Goal: Task Accomplishment & Management: Use online tool/utility

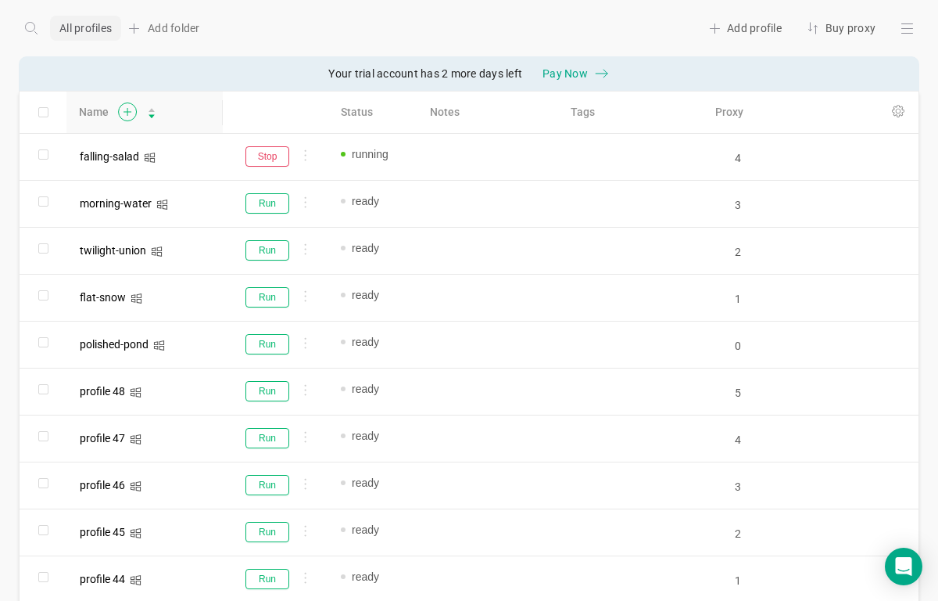
click at [124, 108] on icon at bounding box center [127, 111] width 20 height 19
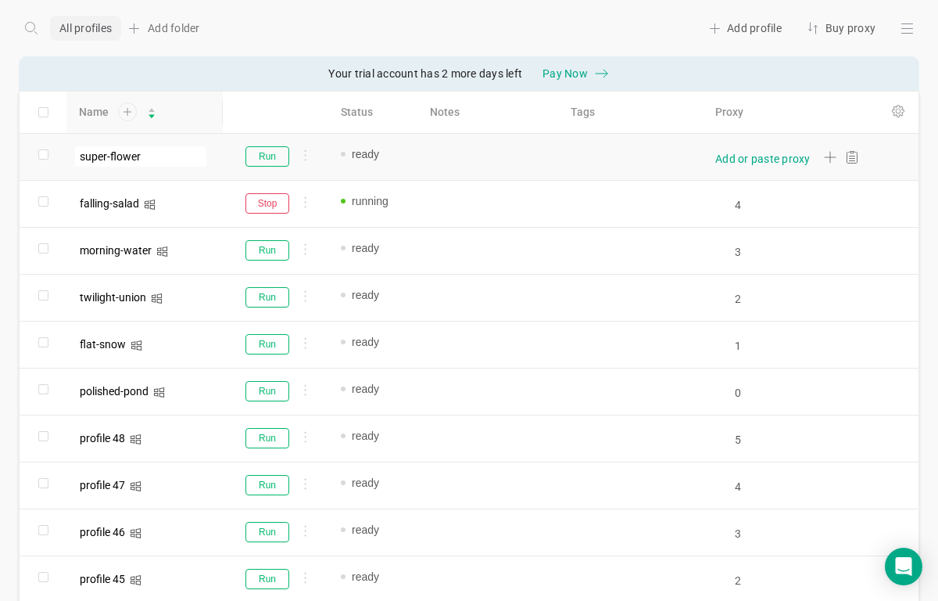
click at [740, 154] on div "Add or paste proxy" at bounding box center [762, 159] width 95 height 16
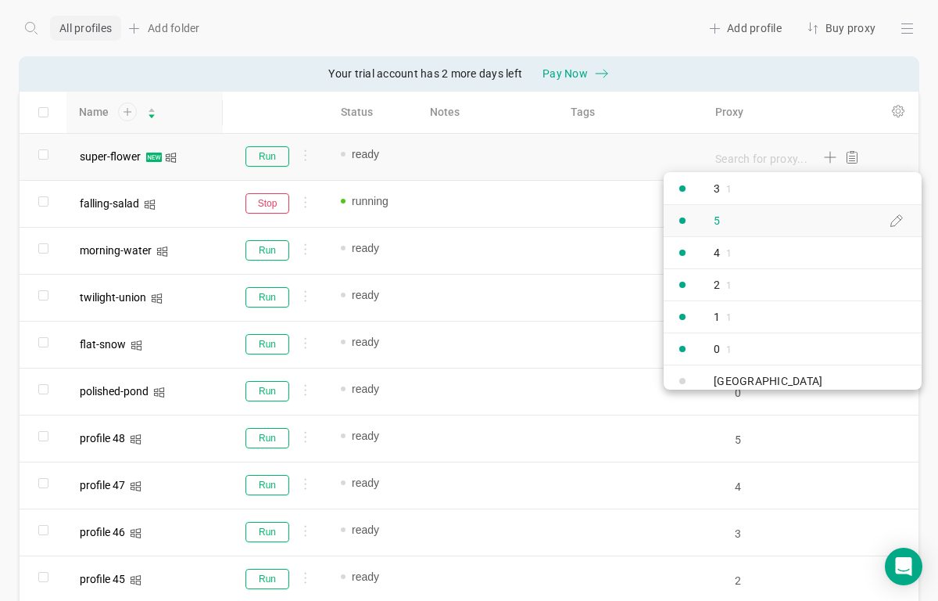
click at [741, 216] on link "5" at bounding box center [793, 220] width 258 height 32
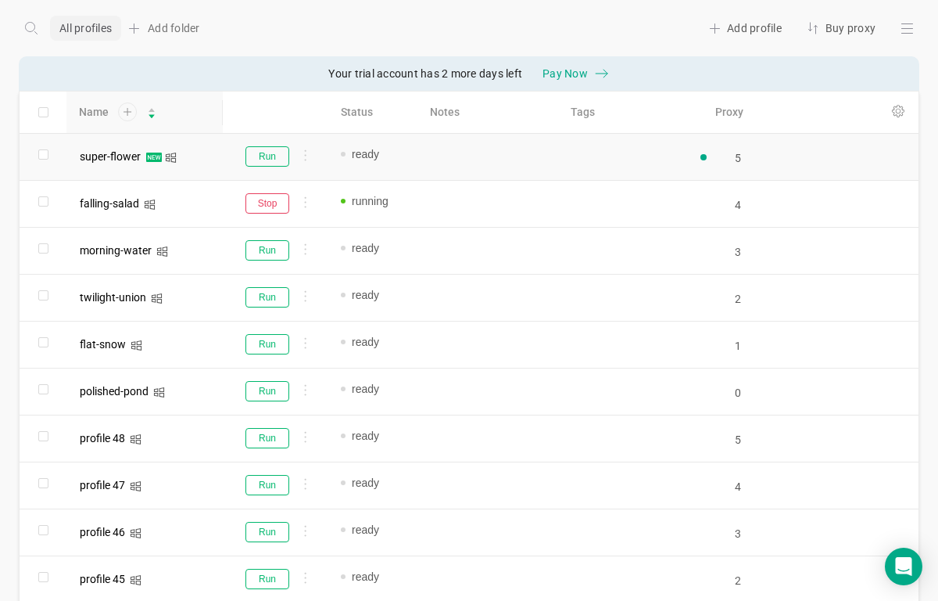
type input "5"
click at [273, 161] on button "Run" at bounding box center [268, 156] width 44 height 20
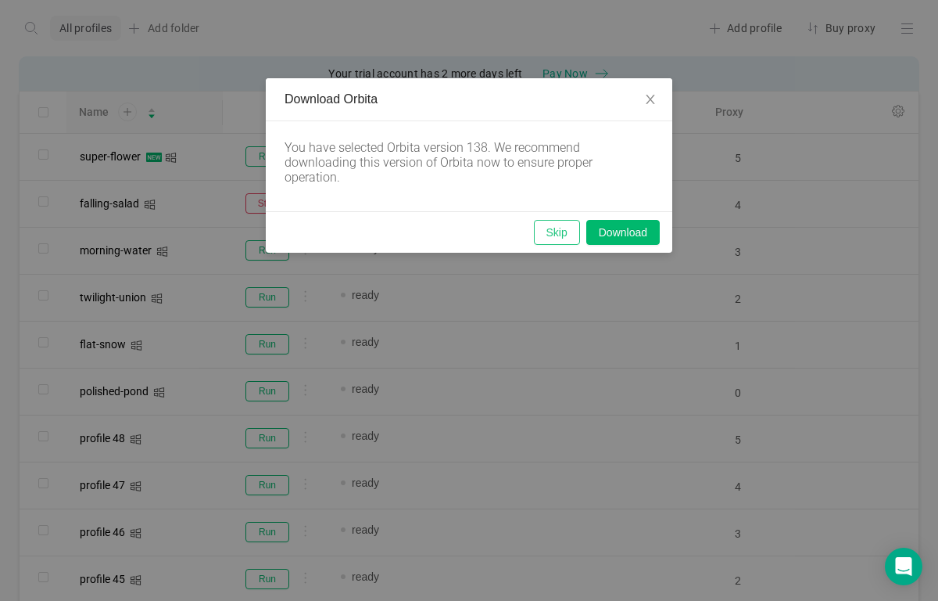
click at [547, 224] on button "Skip" at bounding box center [557, 232] width 46 height 25
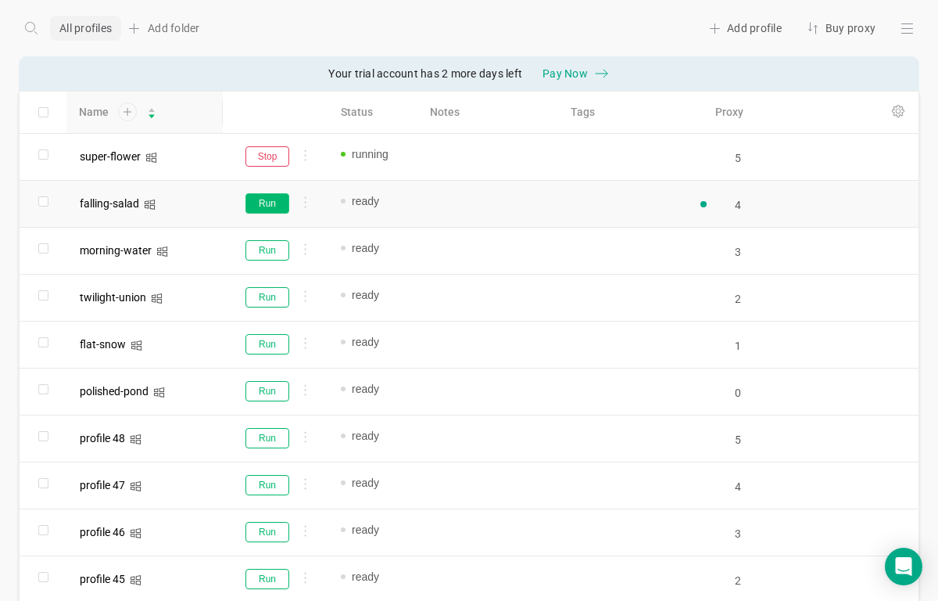
click at [280, 208] on button "Run" at bounding box center [268, 203] width 44 height 20
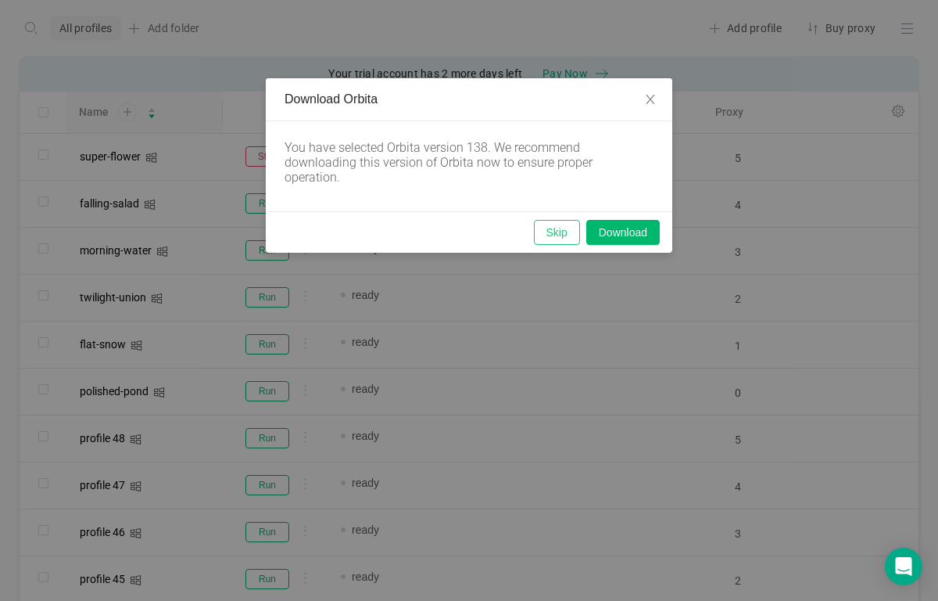
click at [554, 231] on button "Skip" at bounding box center [557, 232] width 46 height 25
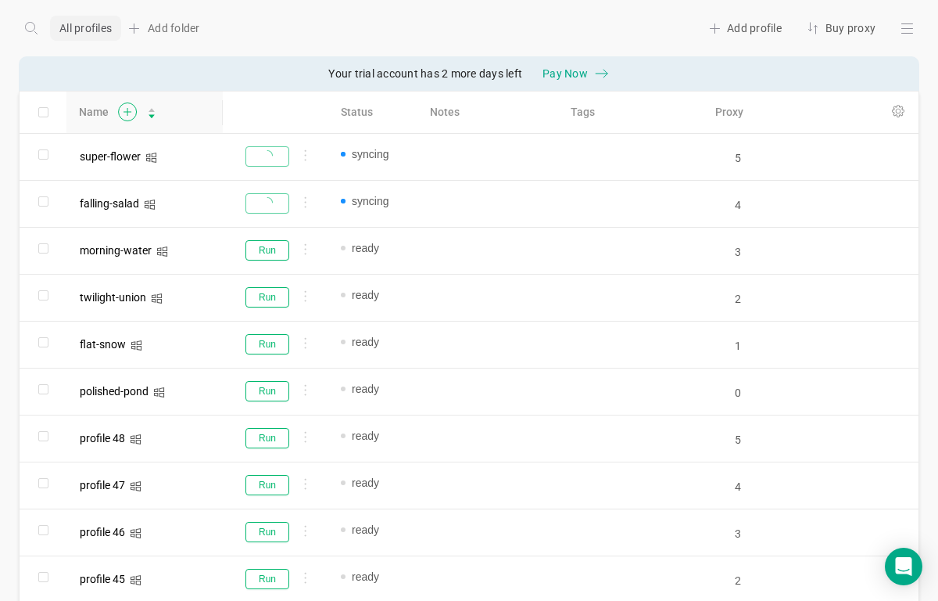
click at [129, 114] on icon at bounding box center [127, 111] width 20 height 19
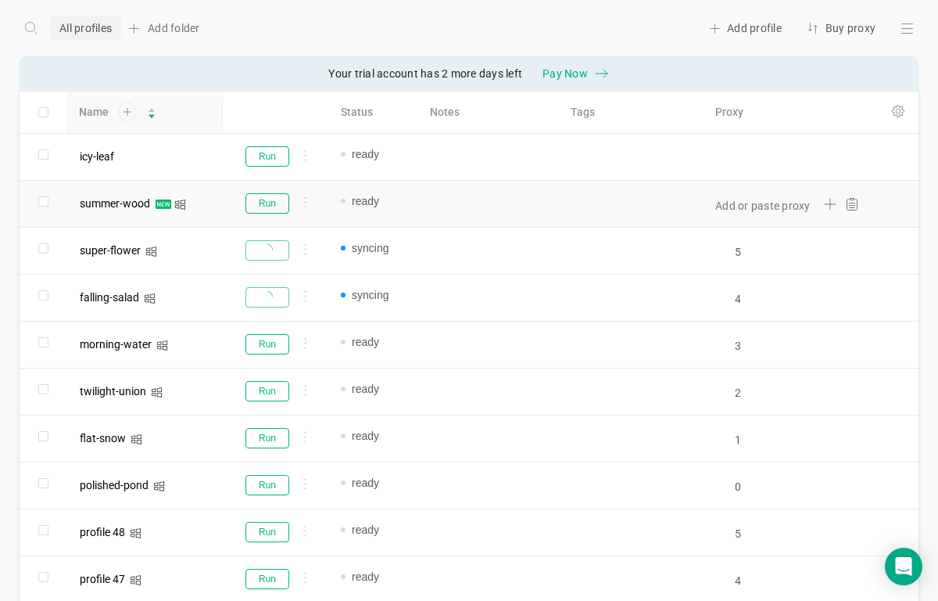
click at [760, 217] on div "Add or paste proxy" at bounding box center [785, 204] width 174 height 46
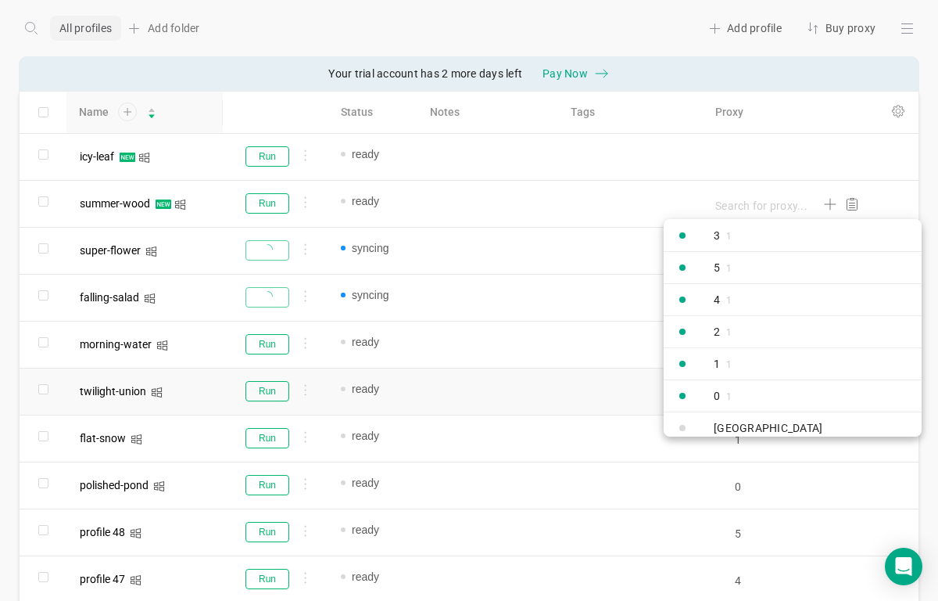
drag, startPoint x: 731, startPoint y: 386, endPoint x: 731, endPoint y: 370, distance: 15.6
click at [731, 386] on div "0 1" at bounding box center [704, 396] width 81 height 28
type input "0"
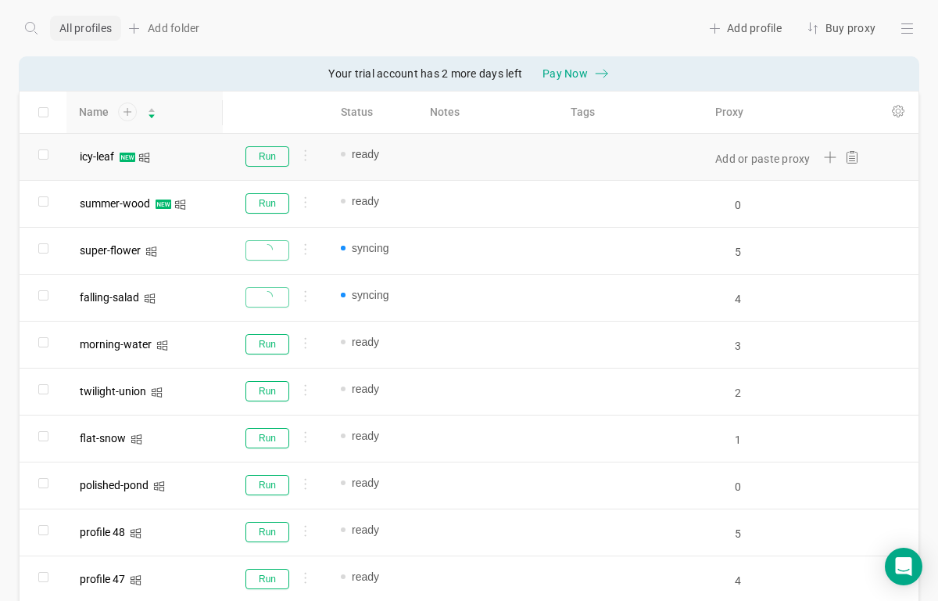
click at [744, 171] on div "Add or paste proxy" at bounding box center [785, 157] width 174 height 46
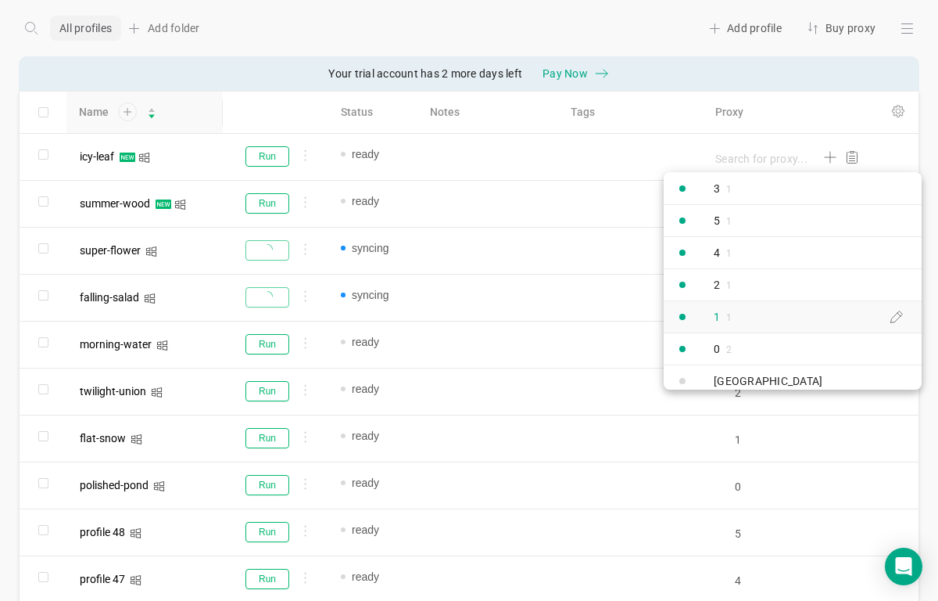
click at [735, 321] on div "1 1" at bounding box center [704, 317] width 81 height 28
type input "1"
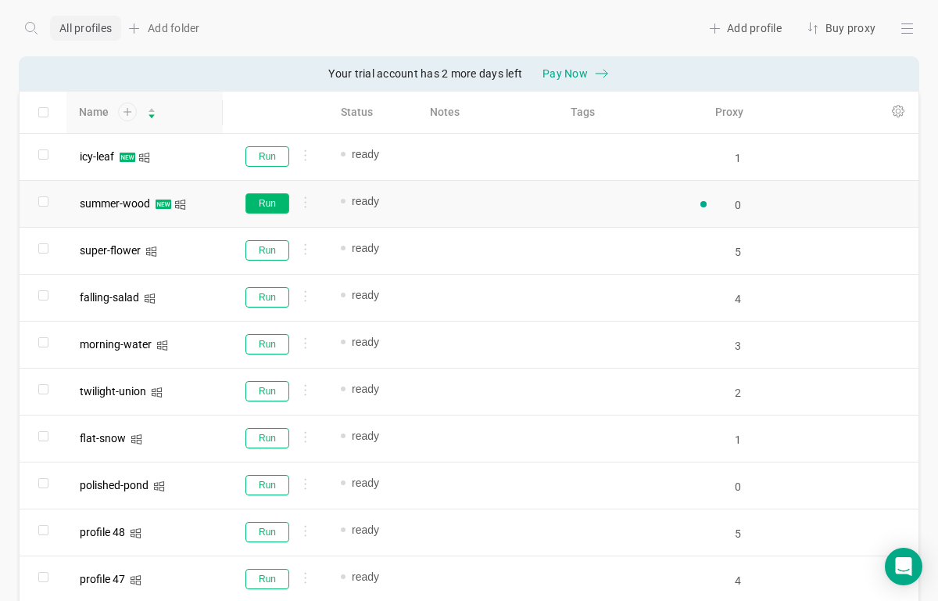
click at [271, 203] on button "Run" at bounding box center [268, 203] width 44 height 20
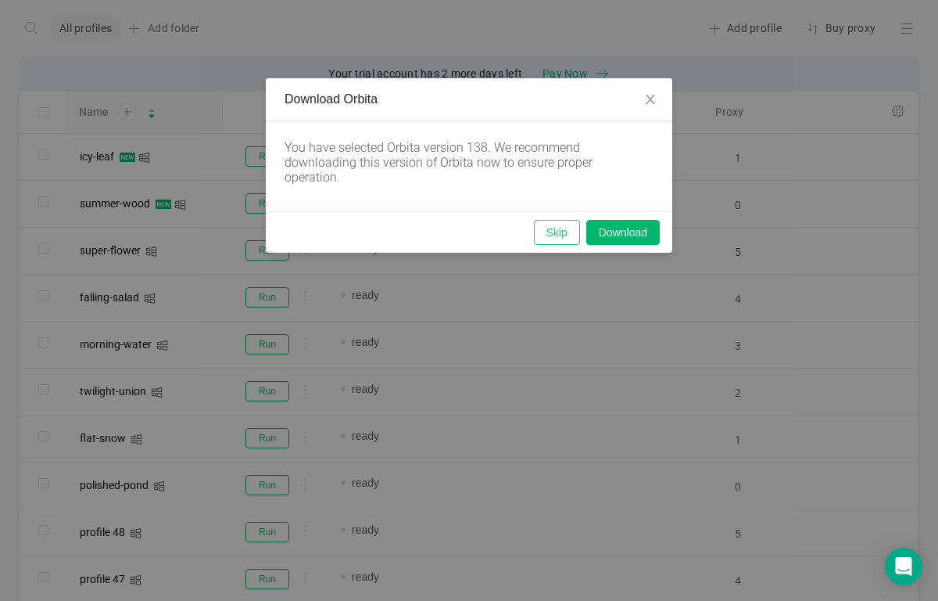
click at [568, 237] on button "Skip" at bounding box center [557, 232] width 46 height 25
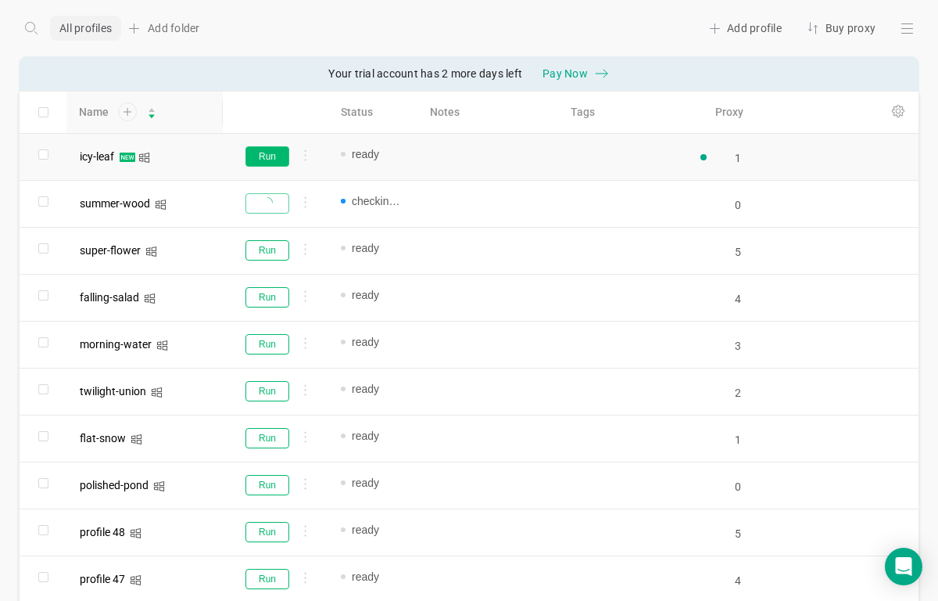
click at [262, 159] on button "Run" at bounding box center [268, 156] width 44 height 20
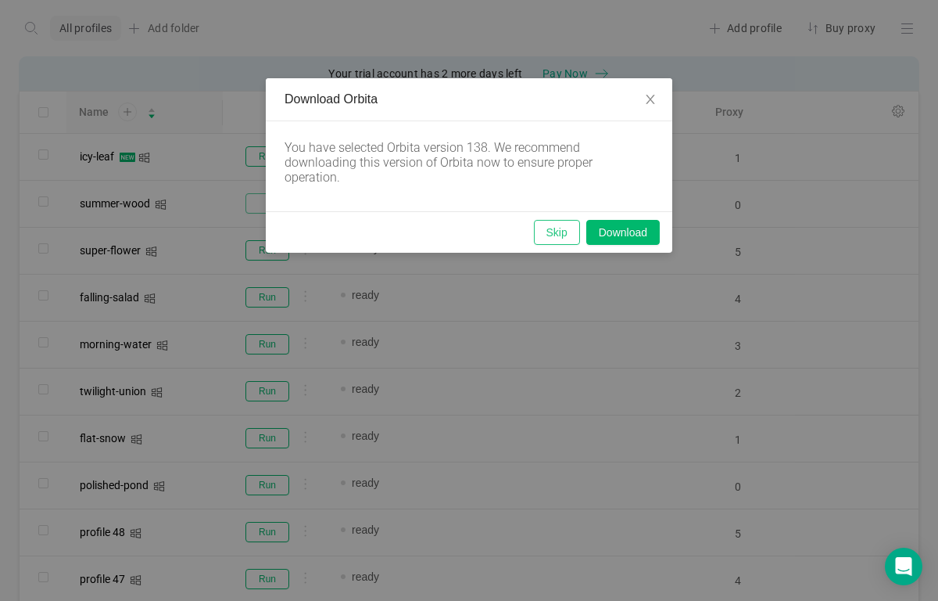
click at [551, 229] on button "Skip" at bounding box center [557, 232] width 46 height 25
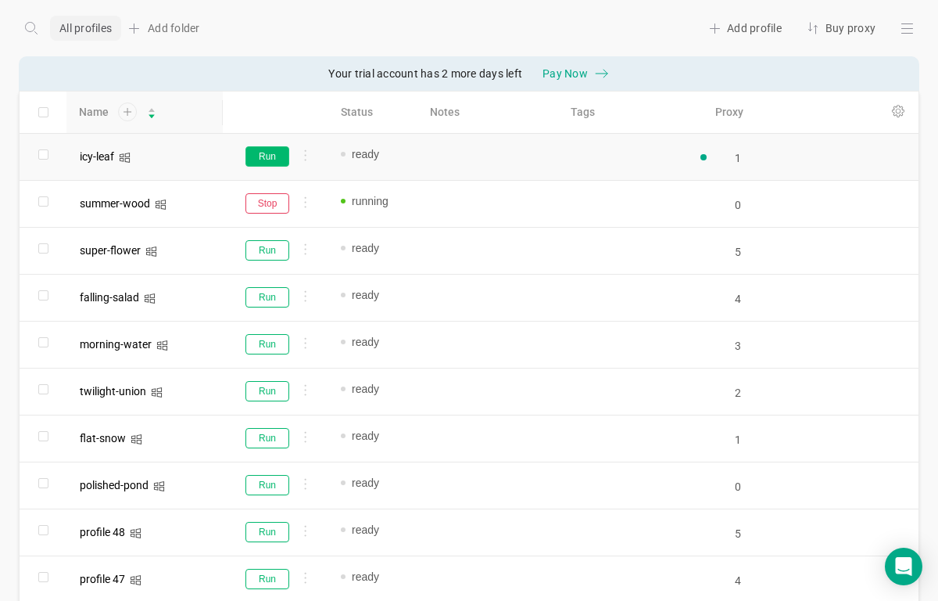
click at [262, 159] on button "Run" at bounding box center [268, 156] width 44 height 20
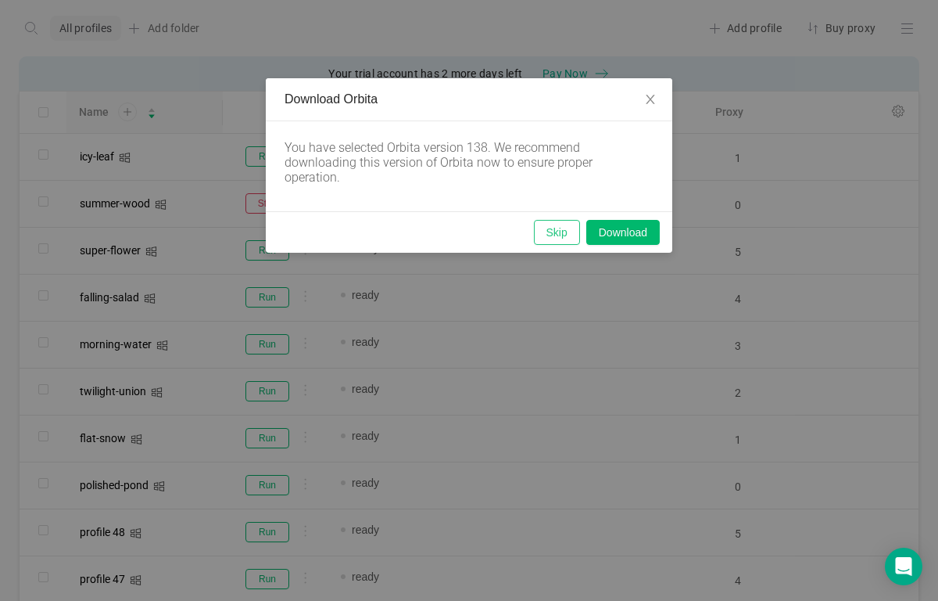
click at [548, 227] on button "Skip" at bounding box center [557, 232] width 46 height 25
